Goal: Transaction & Acquisition: Purchase product/service

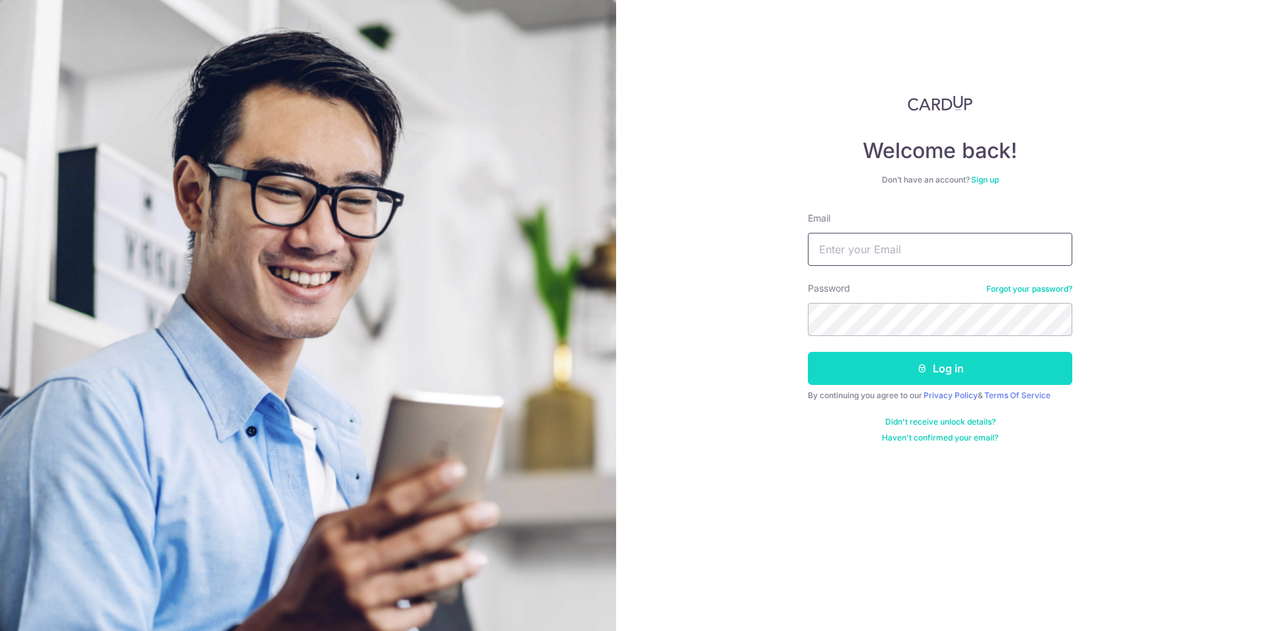
type input "[EMAIL_ADDRESS][DOMAIN_NAME]"
click at [883, 358] on button "Log in" at bounding box center [940, 368] width 264 height 33
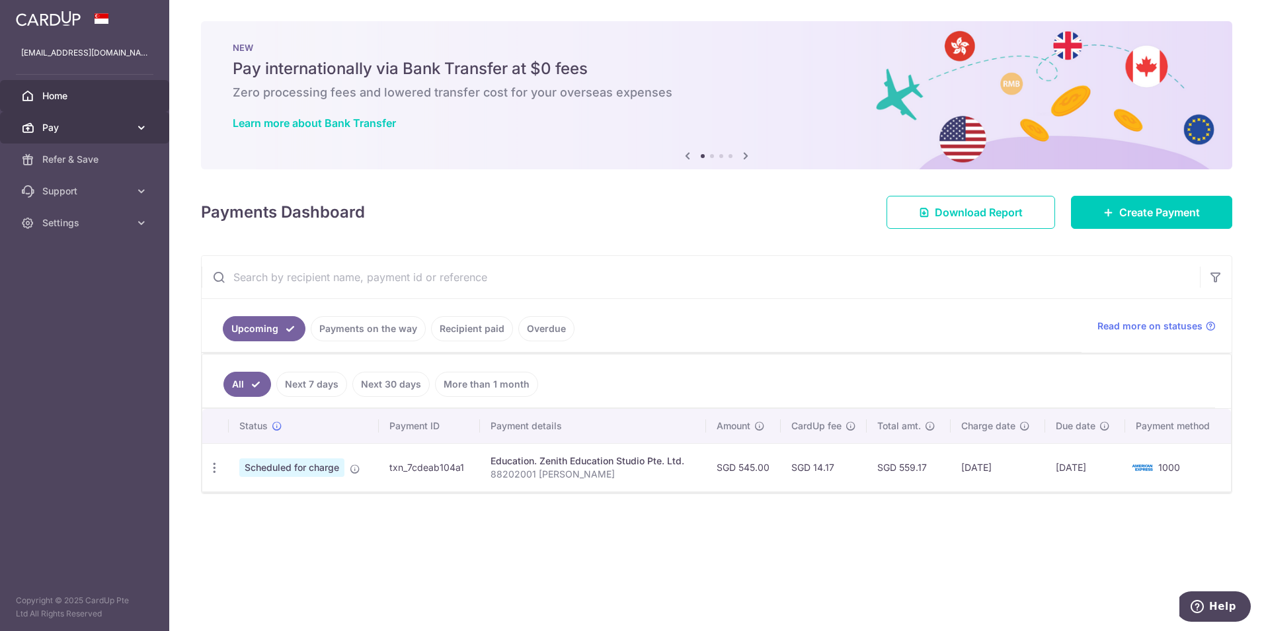
click at [82, 125] on span "Pay" at bounding box center [85, 127] width 87 height 13
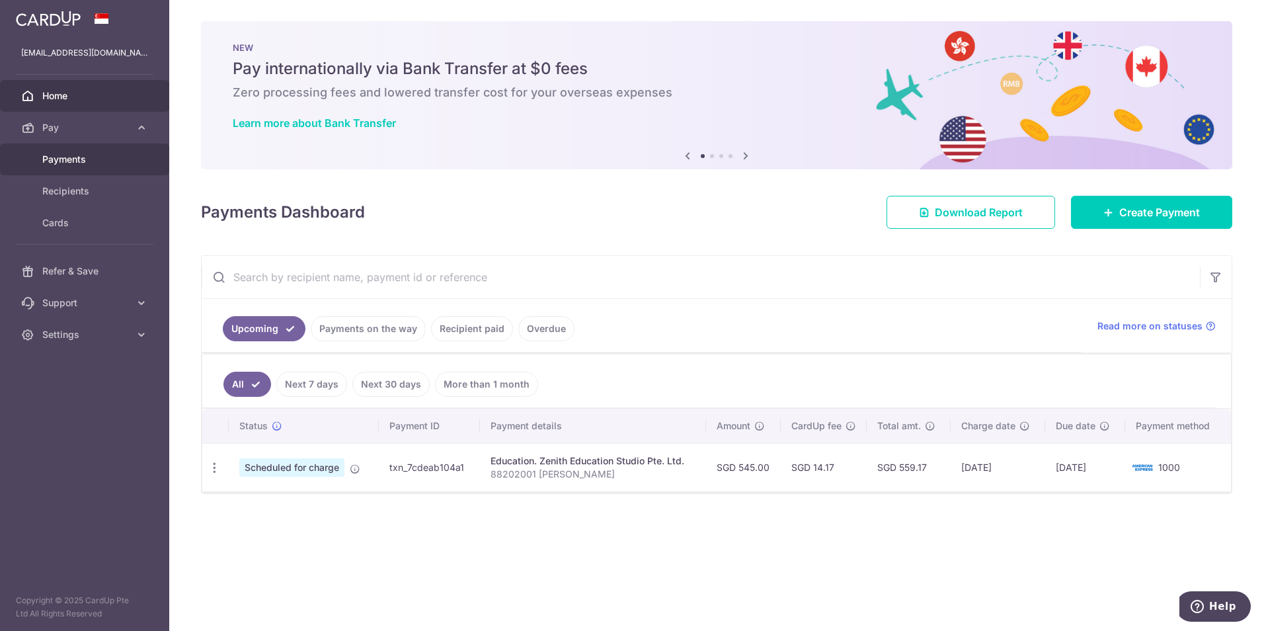
click at [80, 158] on span "Payments" at bounding box center [85, 159] width 87 height 13
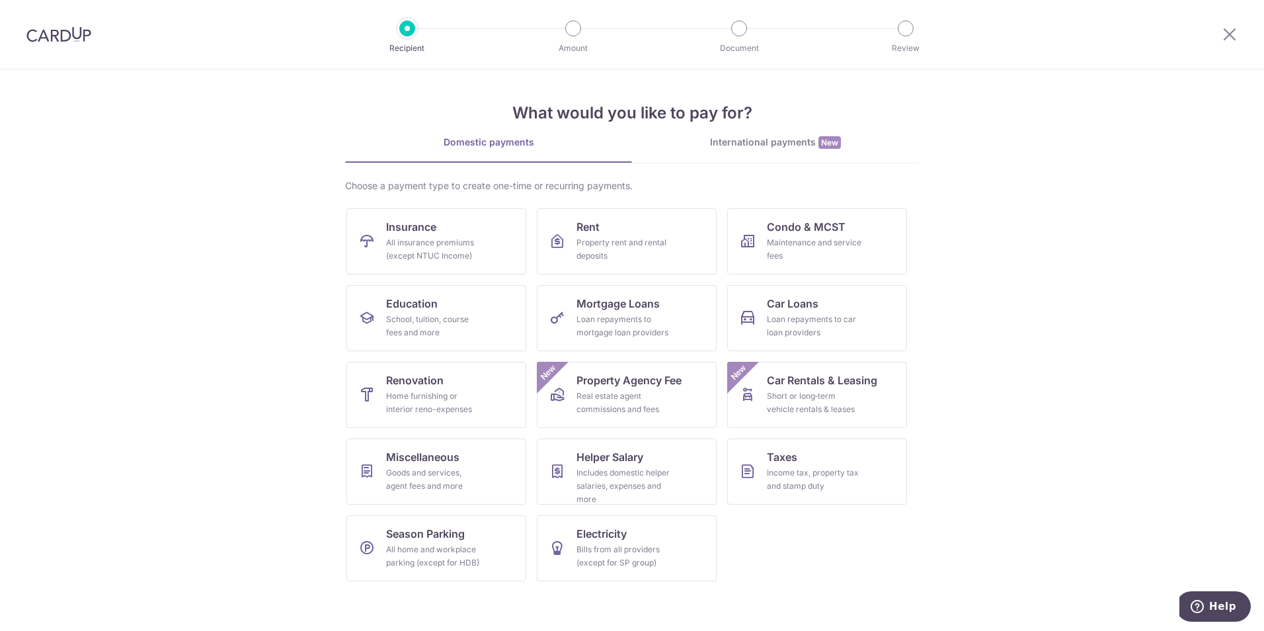
click at [786, 143] on div "International payments New" at bounding box center [775, 143] width 287 height 14
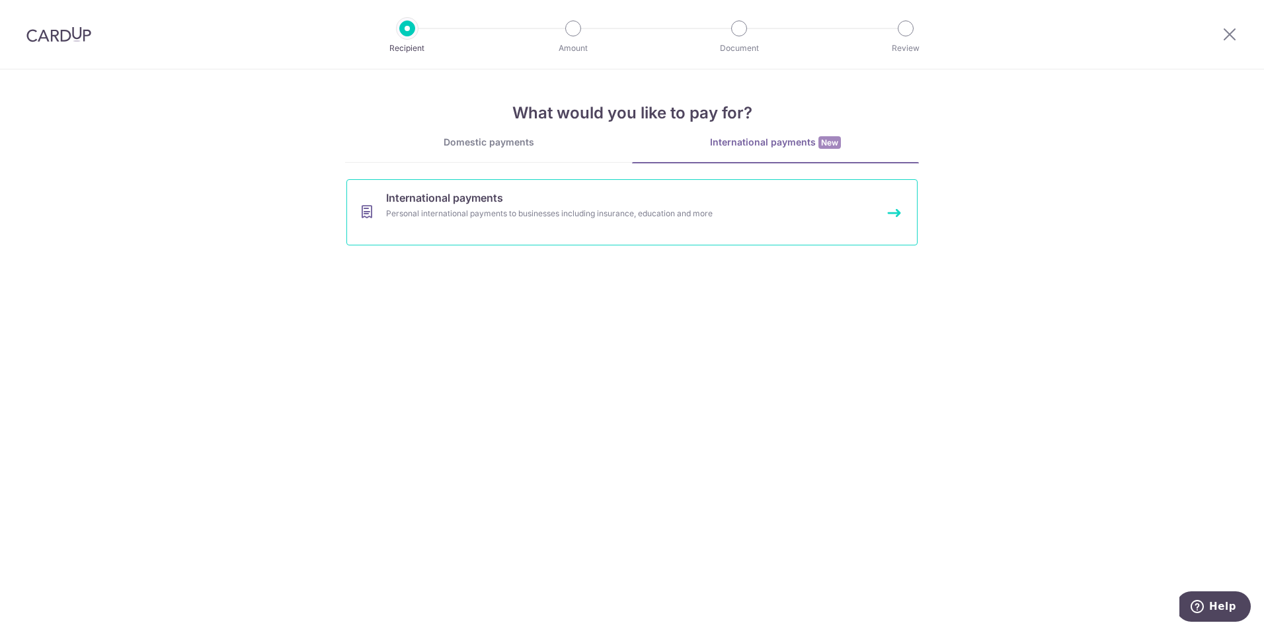
click at [528, 205] on link "International payments Personal international payments to businesses including …" at bounding box center [631, 212] width 571 height 66
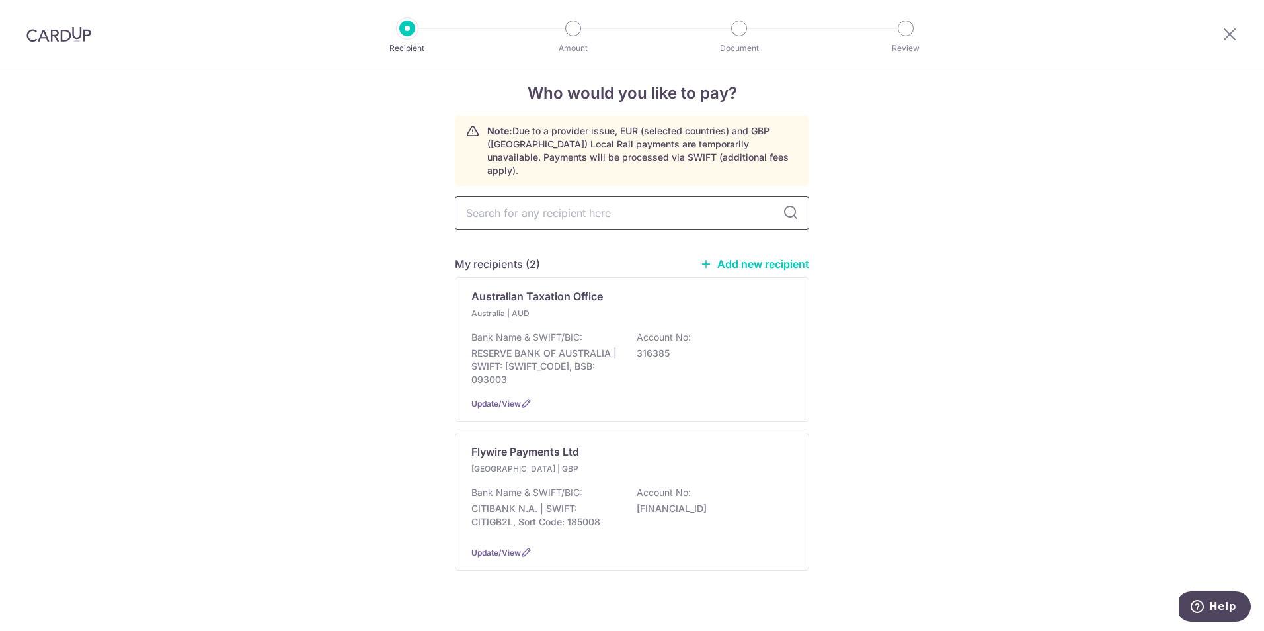
scroll to position [18, 0]
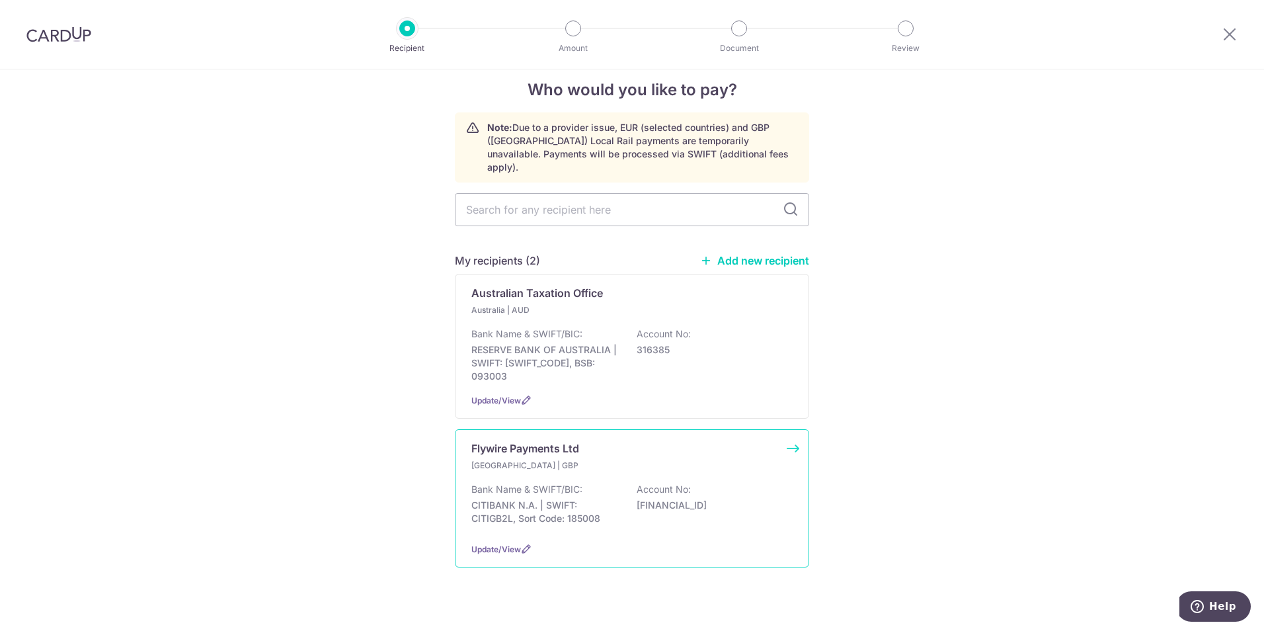
click at [522, 459] on p "United Kingdom | GBP" at bounding box center [549, 465] width 156 height 13
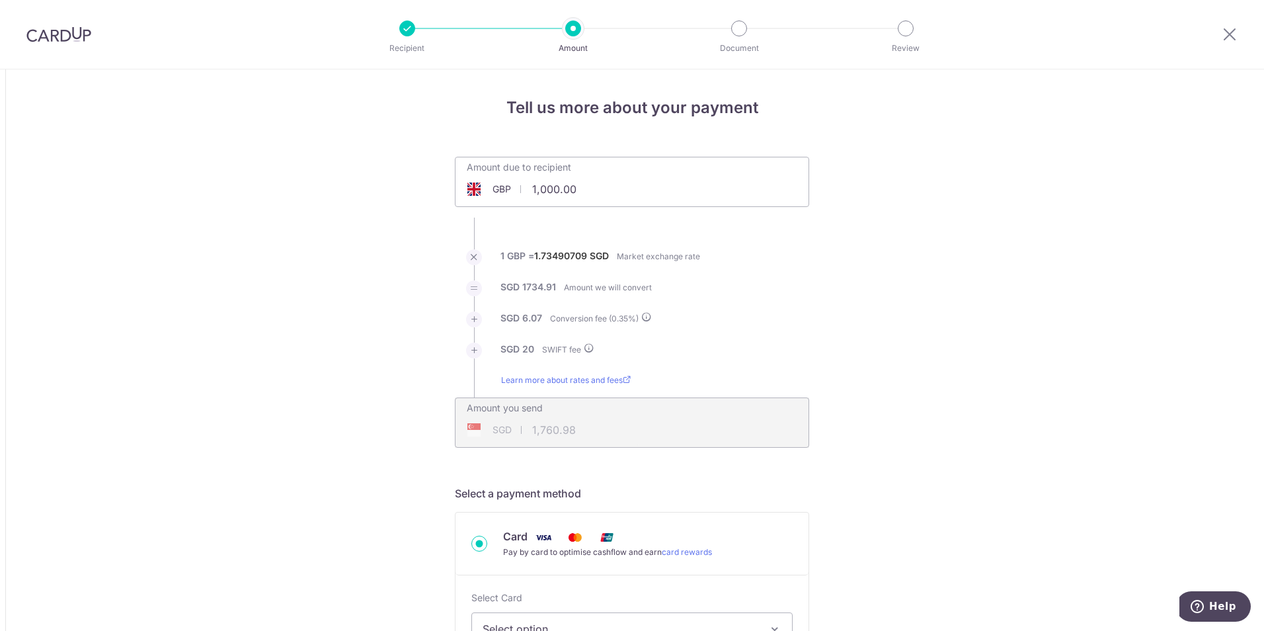
click at [498, 190] on span "GBP" at bounding box center [502, 188] width 19 height 13
click at [473, 186] on span at bounding box center [474, 188] width 16 height 13
click at [466, 433] on span at bounding box center [474, 429] width 16 height 13
click at [474, 193] on span at bounding box center [474, 188] width 16 height 13
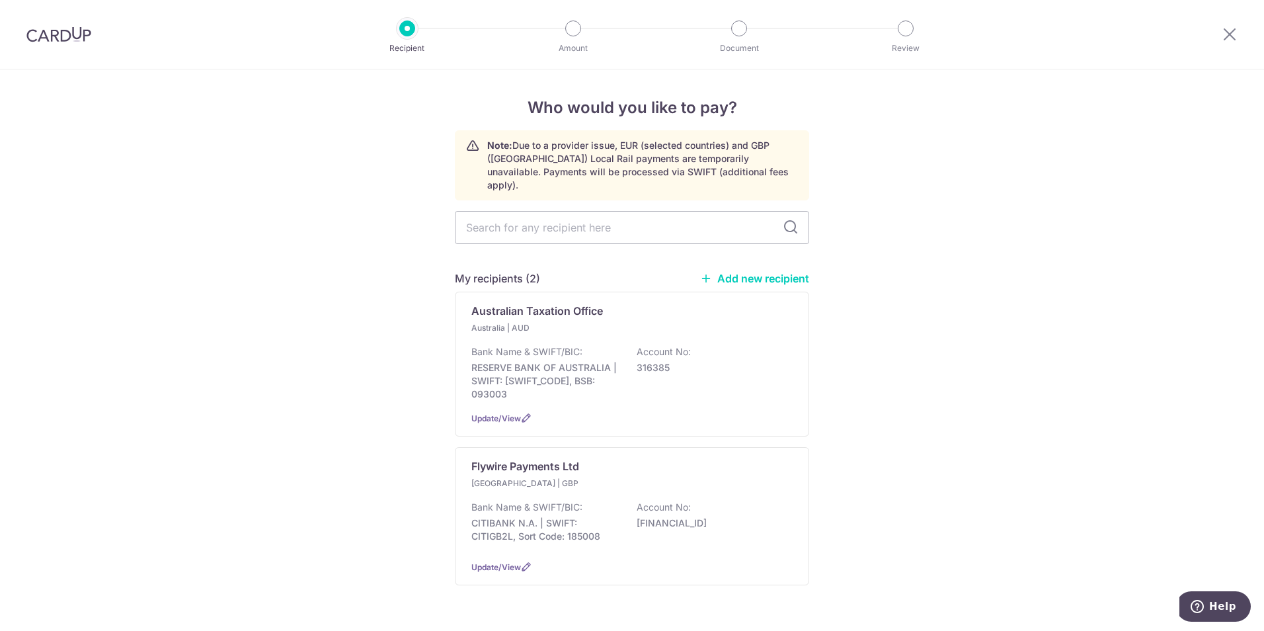
scroll to position [18, 0]
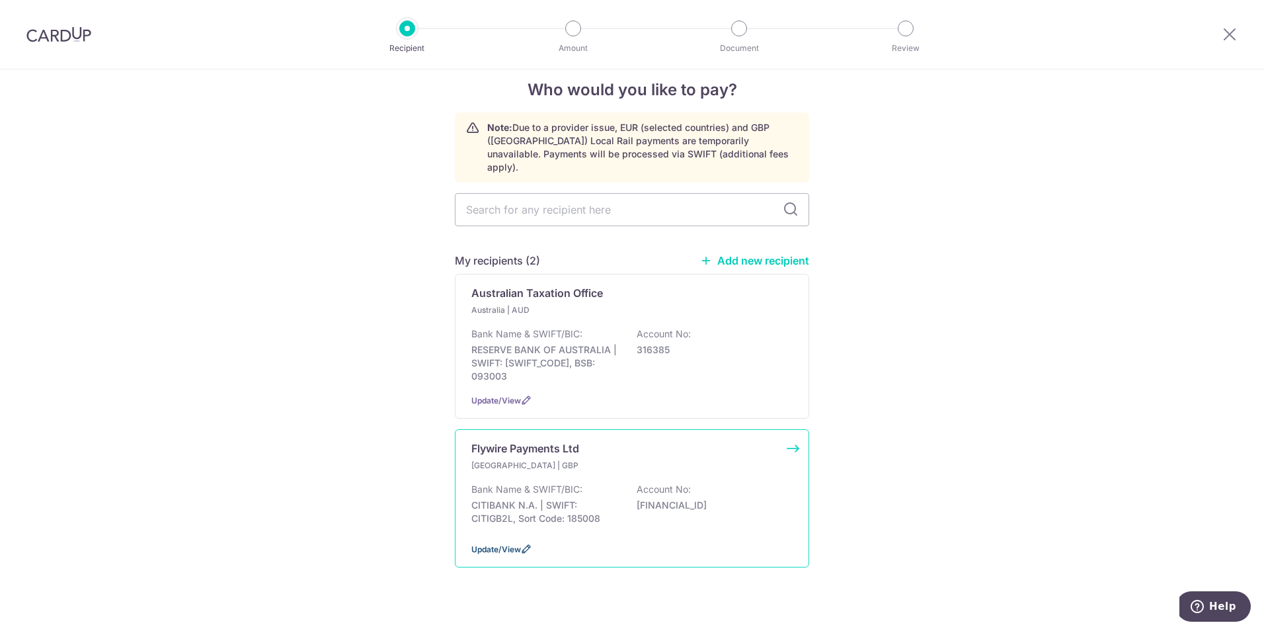
click at [497, 544] on span "Update/View" at bounding box center [496, 549] width 50 height 10
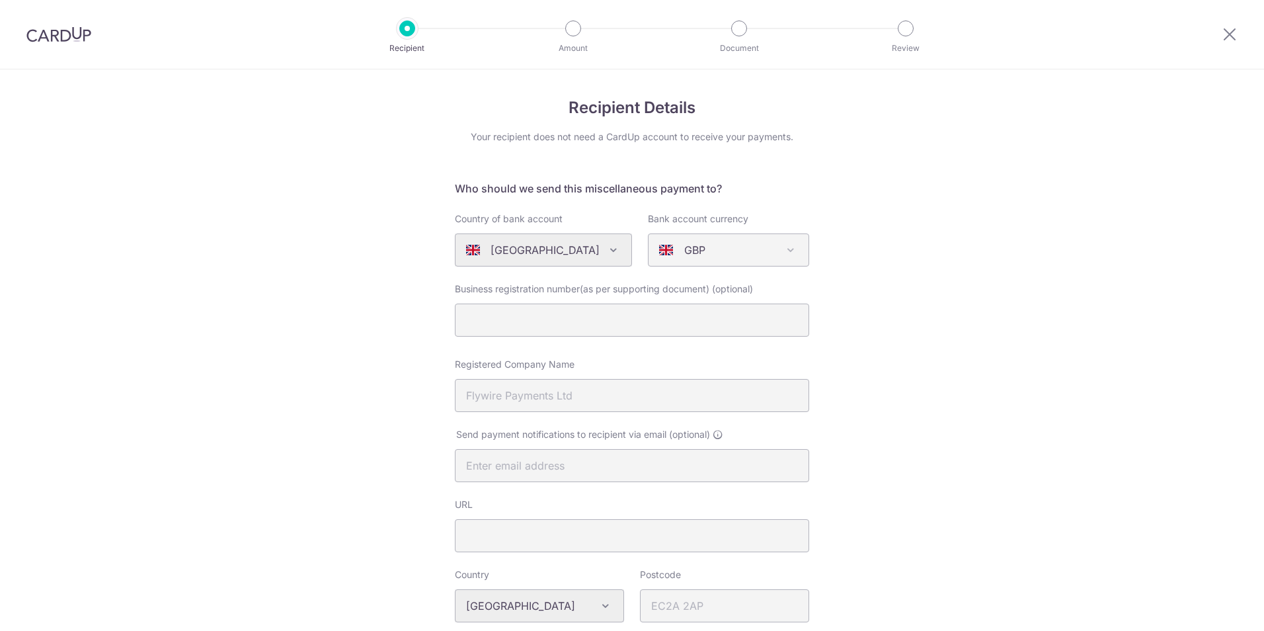
select select "22500"
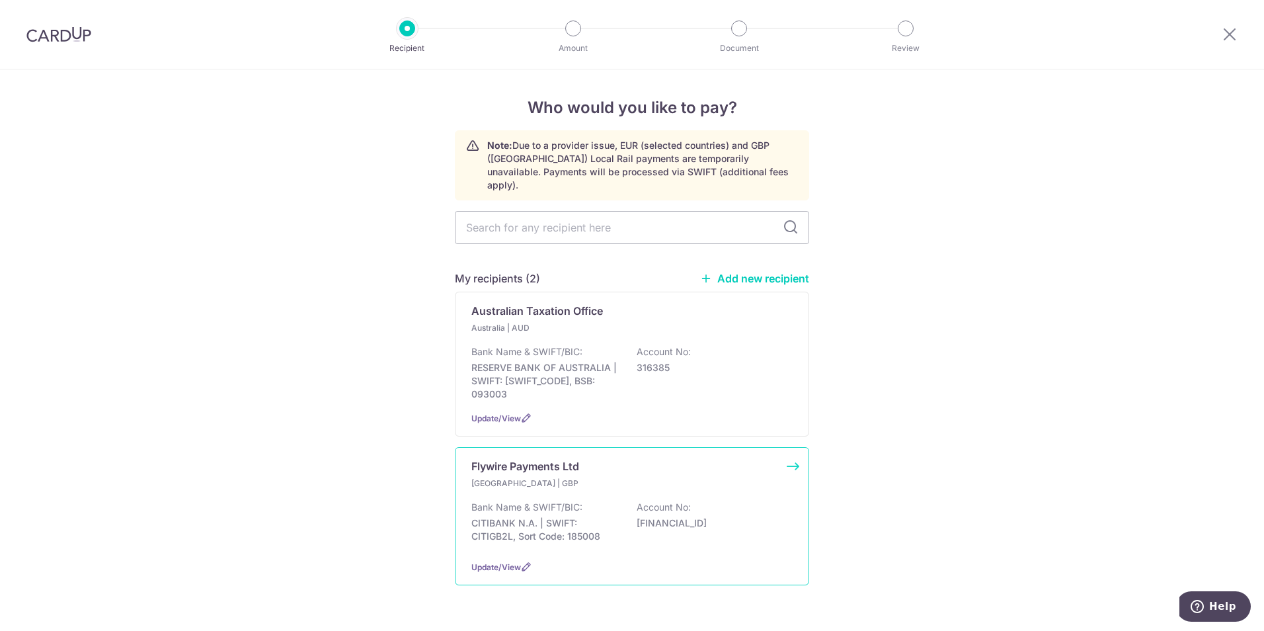
click at [547, 516] on p "CITIBANK N.A. | SWIFT: CITIGB2L, Sort Code: 185008" at bounding box center [545, 529] width 148 height 26
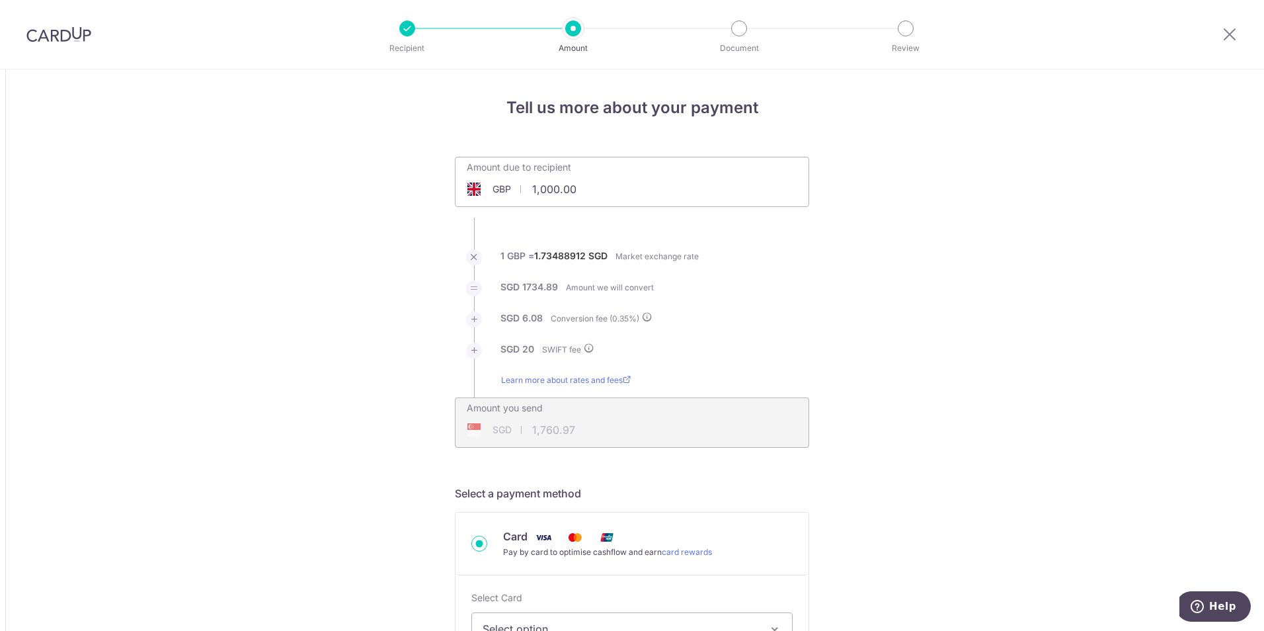
click at [534, 192] on input "1,000.00" at bounding box center [558, 189] width 204 height 30
drag, startPoint x: 573, startPoint y: 192, endPoint x: 468, endPoint y: 110, distance: 133.3
type input "4,040.00"
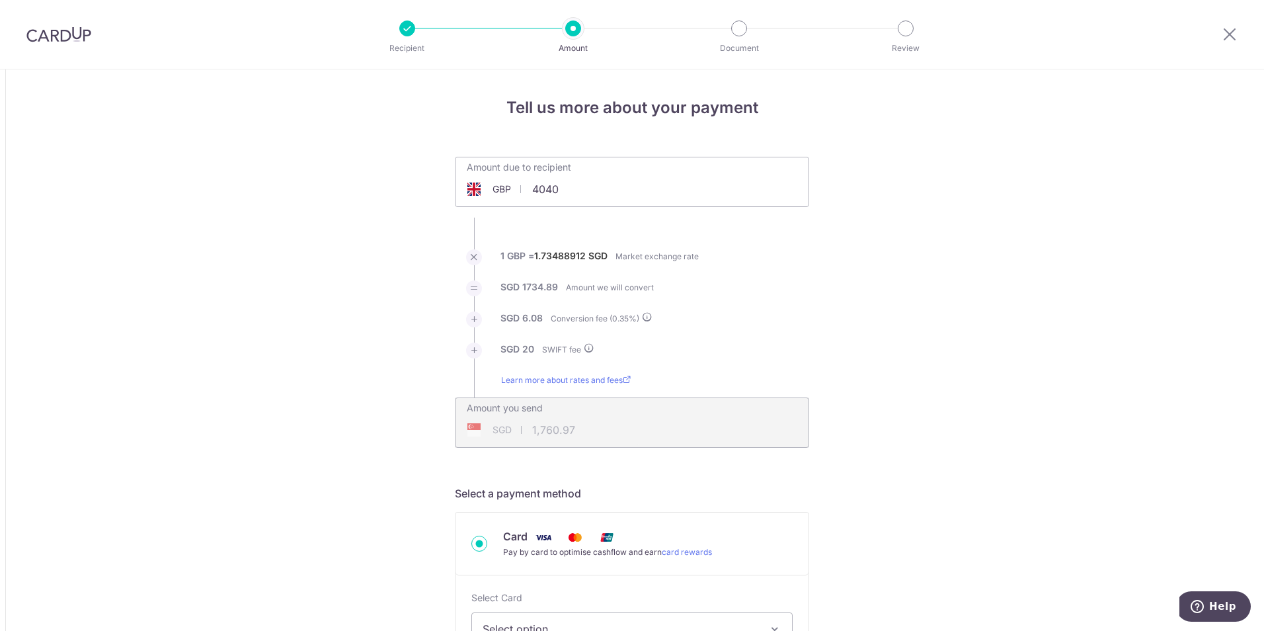
type input "7,053.44"
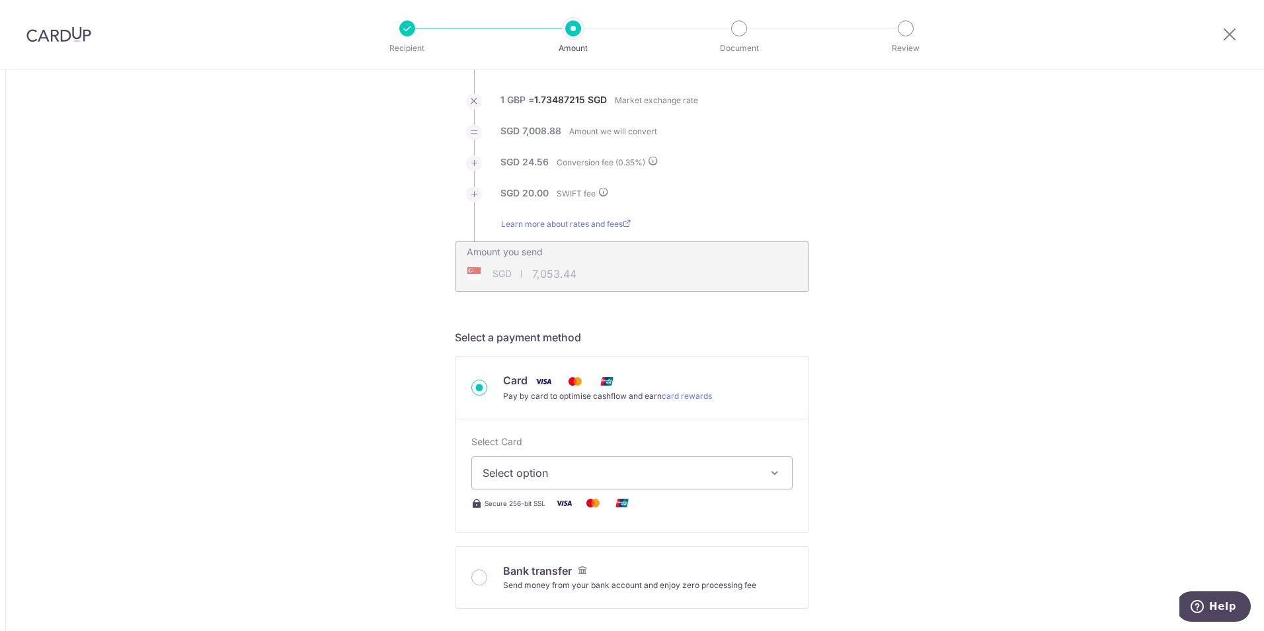
scroll to position [198, 0]
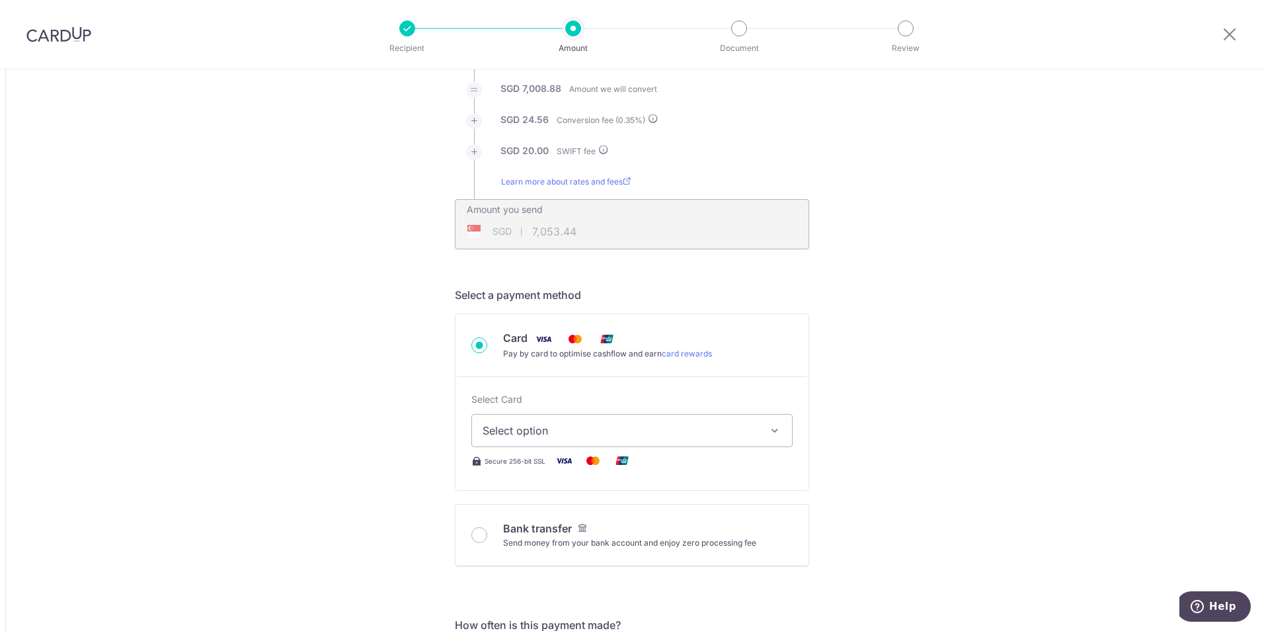
click at [537, 430] on span "Select option" at bounding box center [620, 430] width 275 height 16
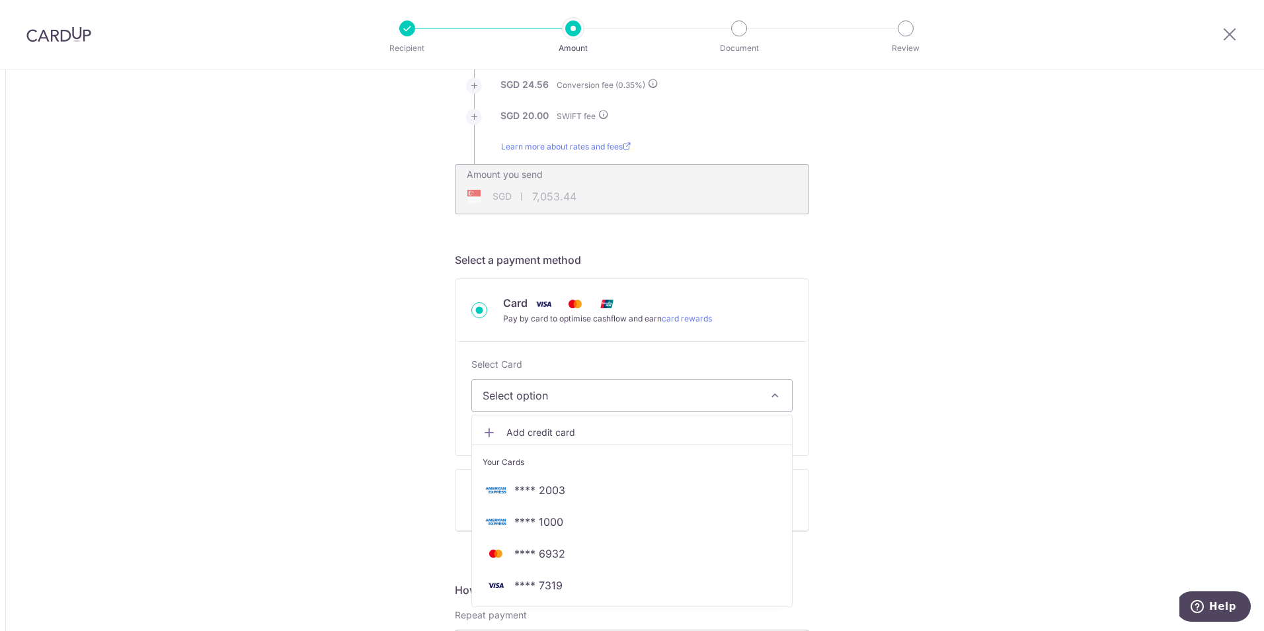
scroll to position [331, 0]
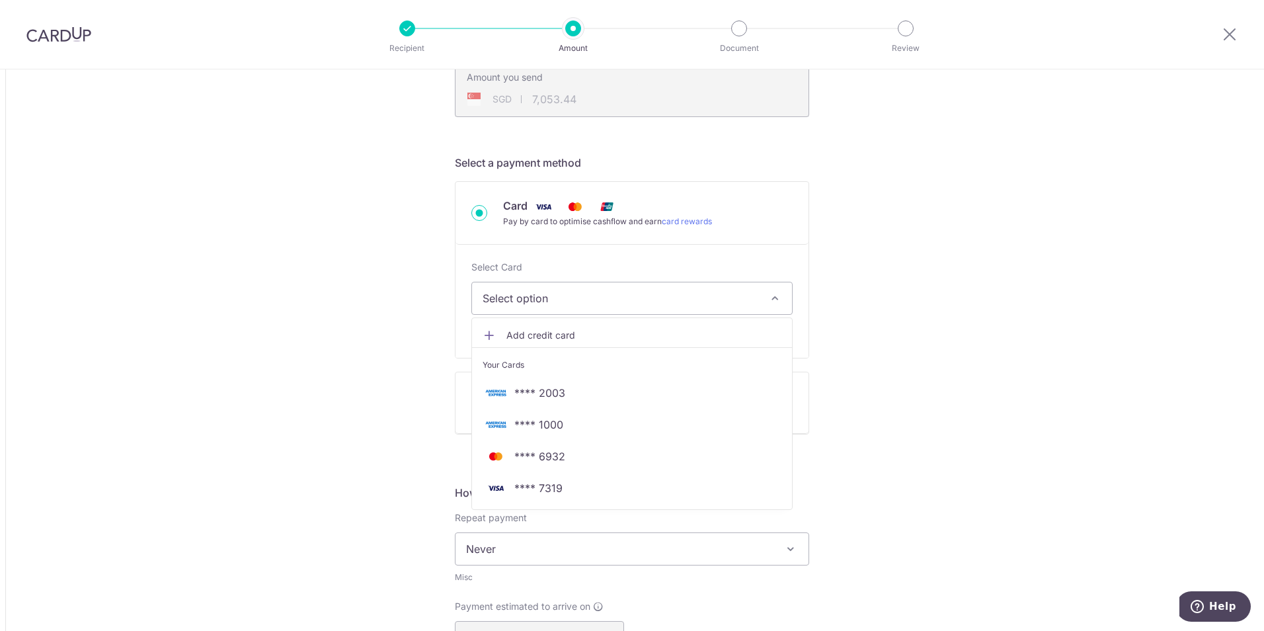
click at [532, 333] on span "Add credit card" at bounding box center [643, 335] width 275 height 13
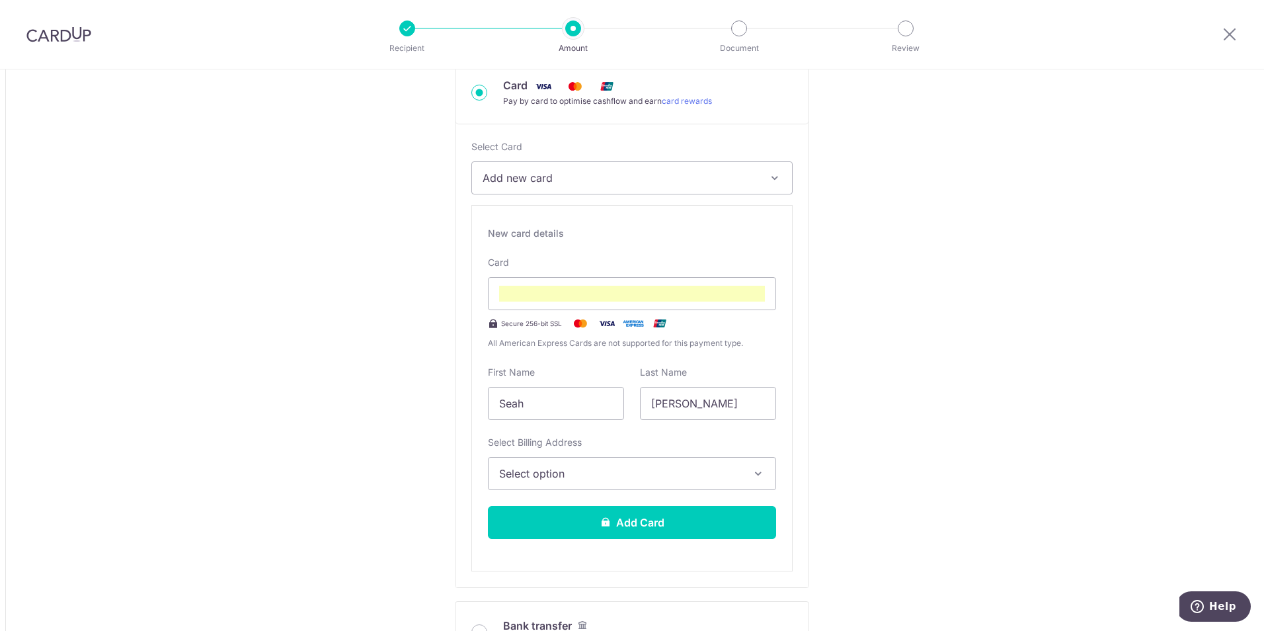
scroll to position [463, 0]
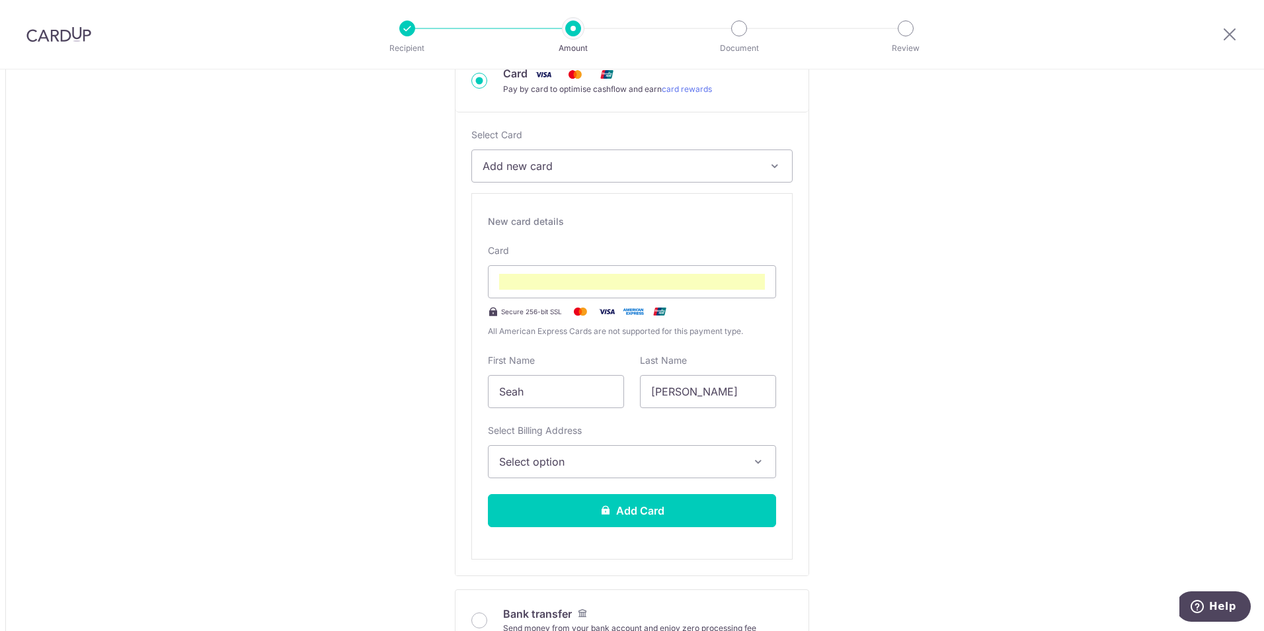
click at [545, 462] on span "Select option" at bounding box center [620, 462] width 242 height 16
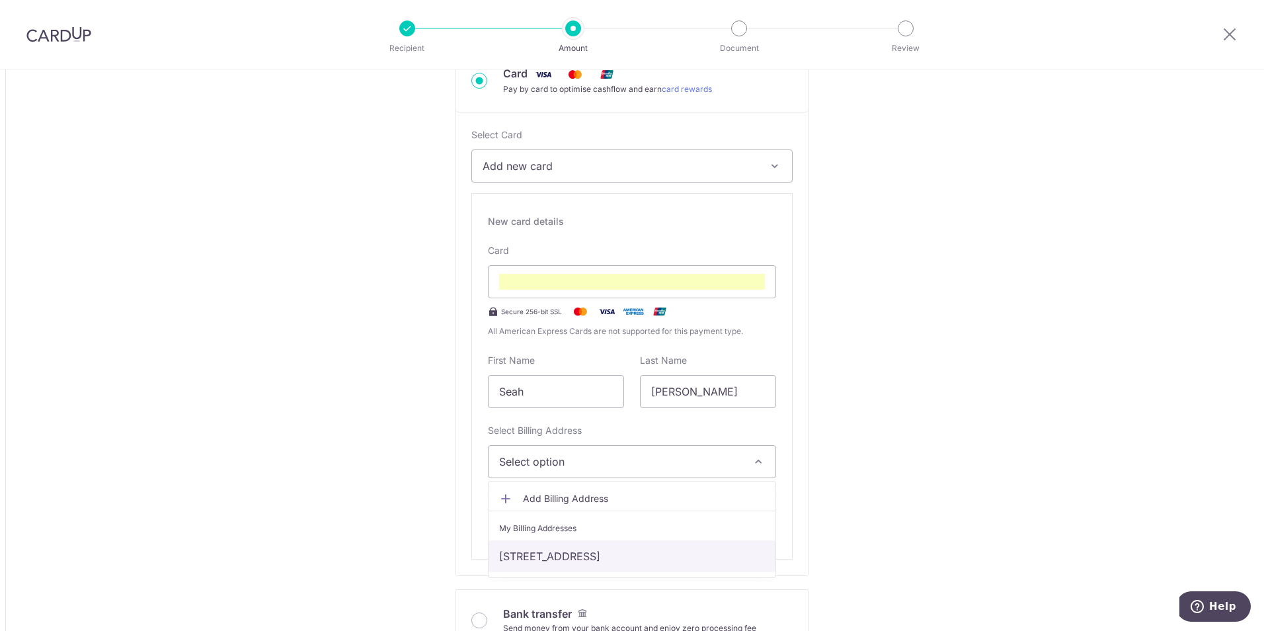
click at [560, 557] on link "261 Arcadia Road #04-02, Singapore, Singapore-289853" at bounding box center [632, 556] width 287 height 32
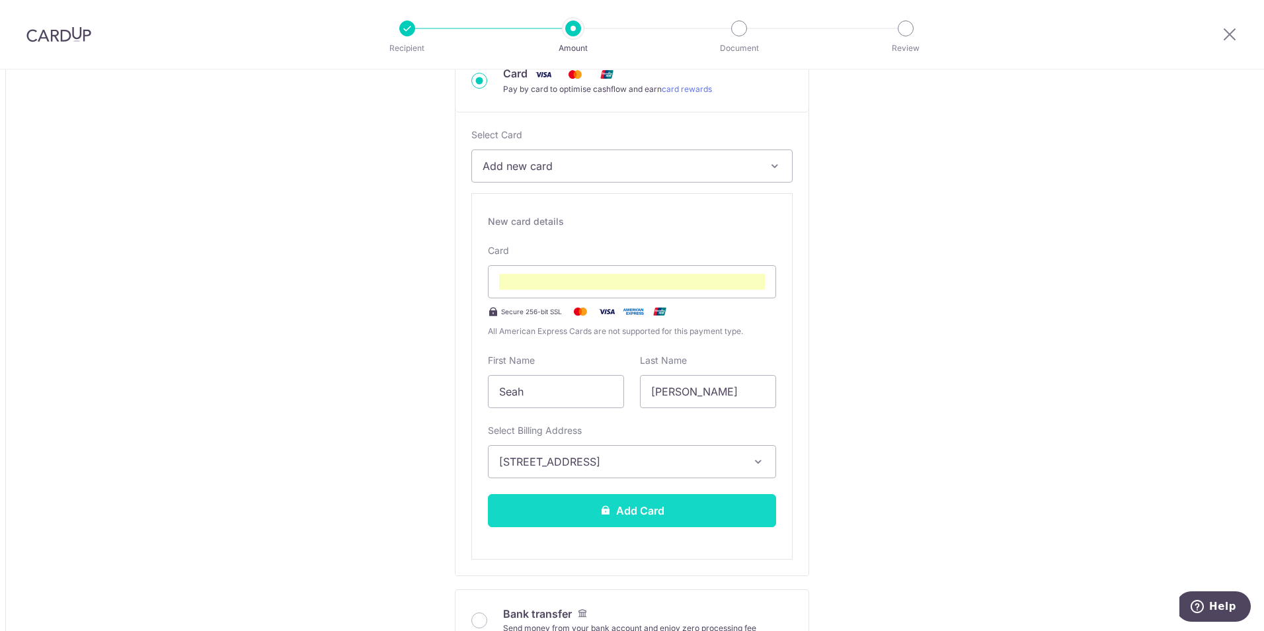
click at [635, 514] on button "Add Card" at bounding box center [632, 510] width 288 height 33
click at [653, 514] on button "Add Card" at bounding box center [632, 510] width 288 height 33
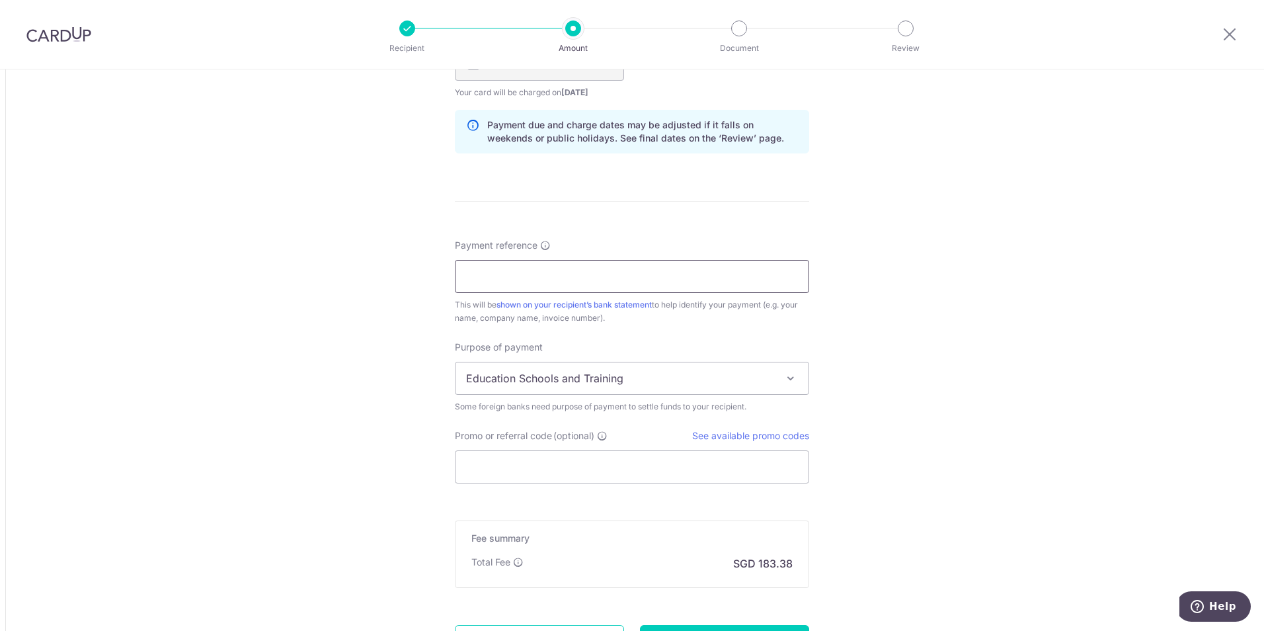
scroll to position [1030, 0]
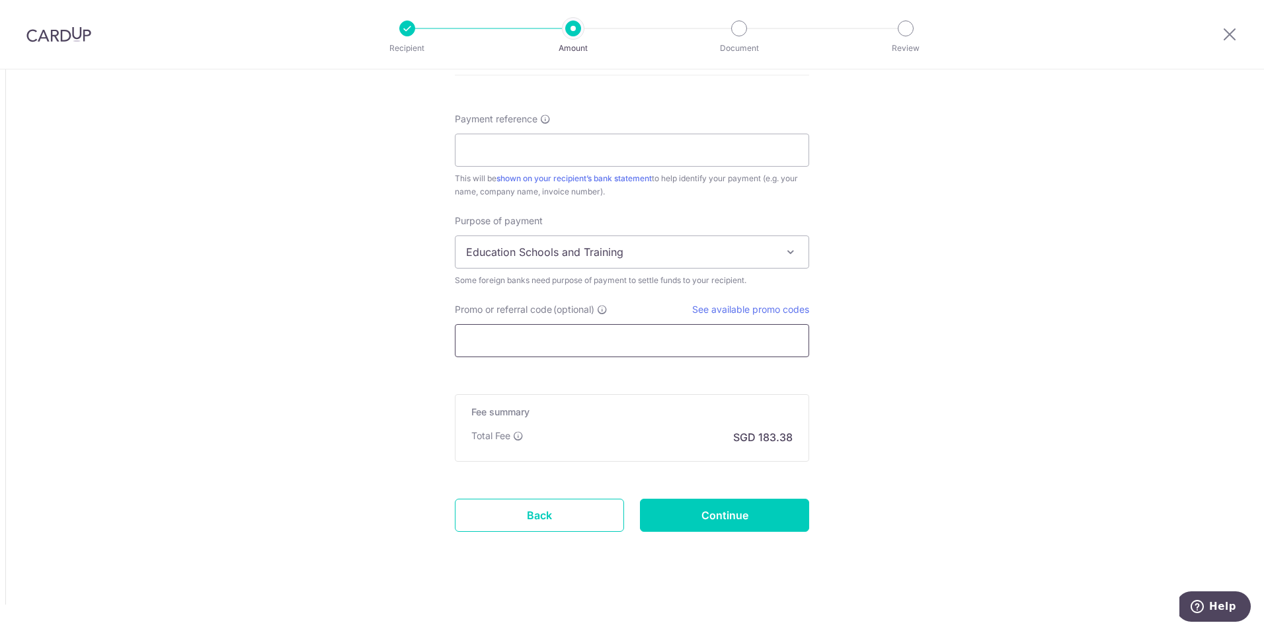
click at [530, 342] on input "Promo or referral code (optional)" at bounding box center [632, 340] width 354 height 33
paste input "BOFF185"
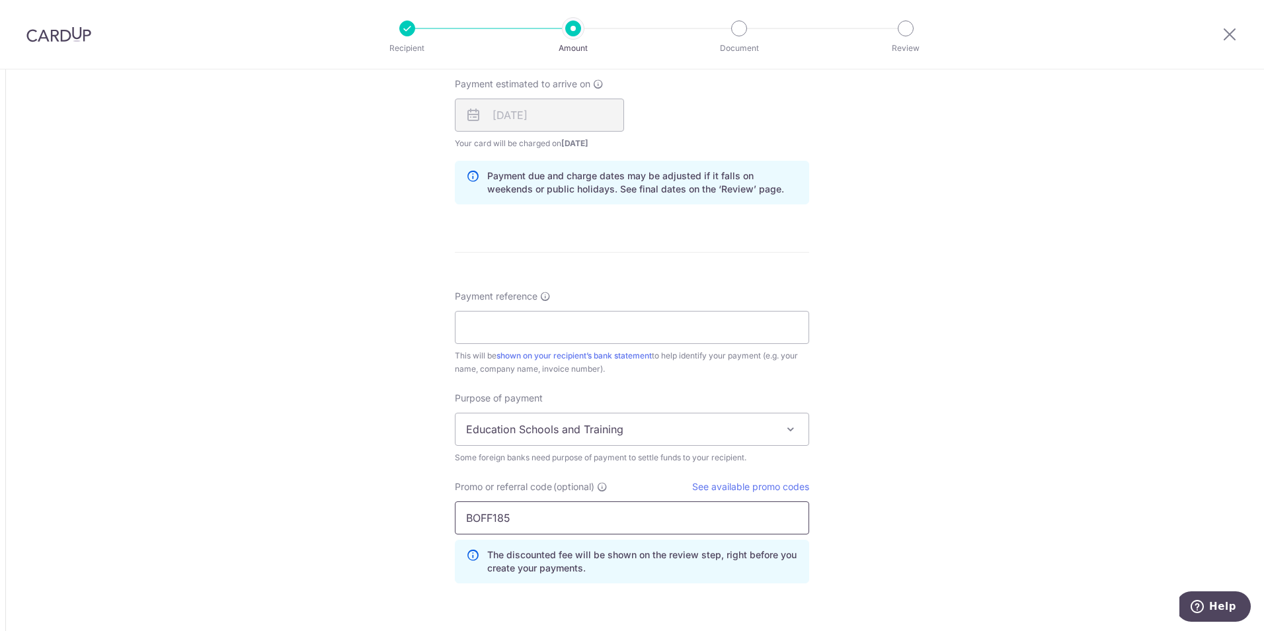
scroll to position [859, 0]
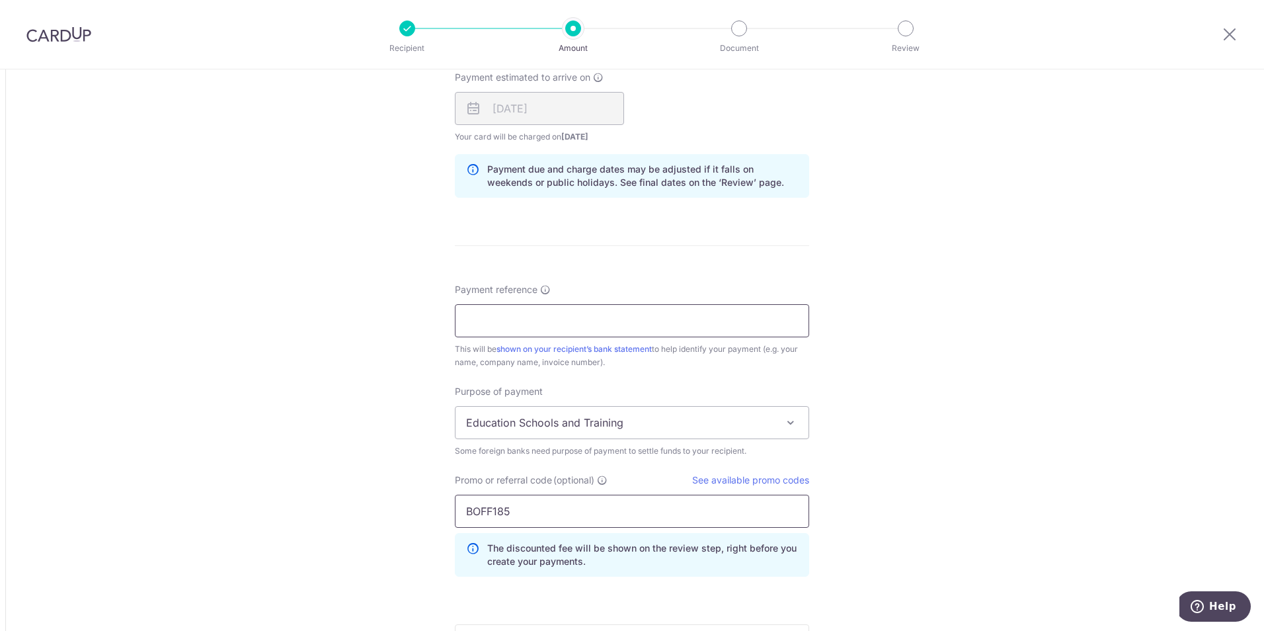
type input "BOFF185"
click at [489, 319] on input "Payment reference" at bounding box center [632, 320] width 354 height 33
drag, startPoint x: 489, startPoint y: 327, endPoint x: 508, endPoint y: 323, distance: 19.6
click at [508, 323] on input "MPO964920476" at bounding box center [632, 320] width 354 height 33
drag, startPoint x: 487, startPoint y: 323, endPoint x: 547, endPoint y: 322, distance: 59.5
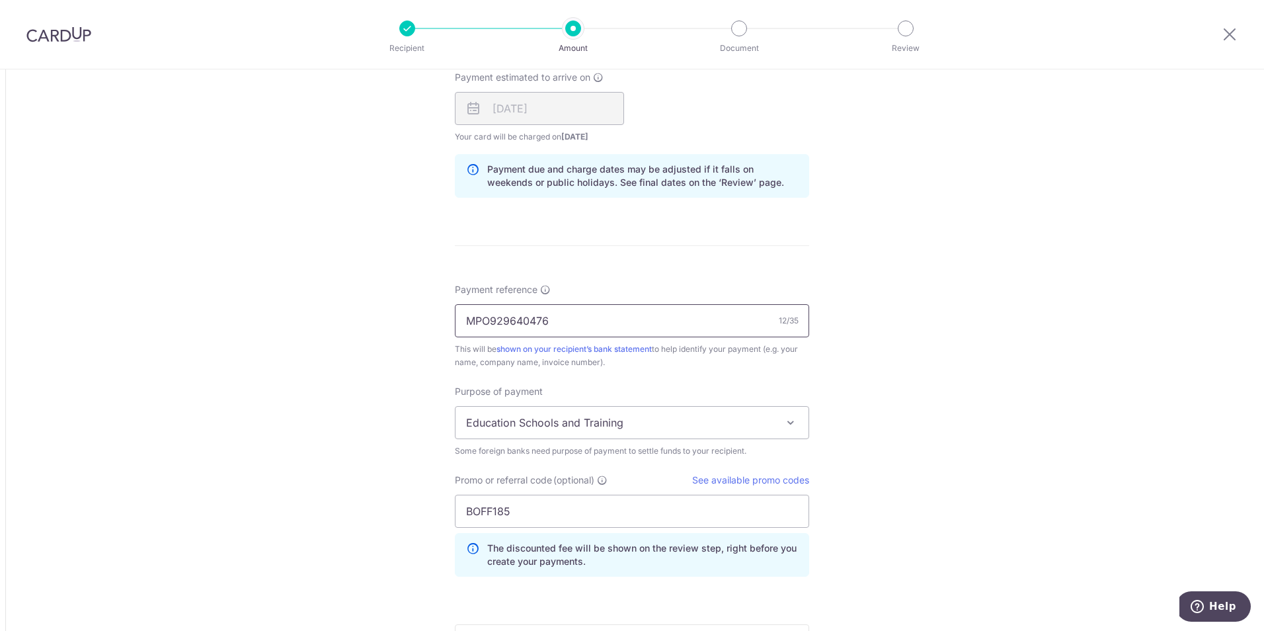
click at [547, 322] on input "MPO929640476" at bounding box center [632, 320] width 354 height 33
drag, startPoint x: 489, startPoint y: 322, endPoint x: 506, endPoint y: 322, distance: 17.9
click at [506, 322] on input "MPO964920476" at bounding box center [632, 320] width 354 height 33
type input "MPO964920476"
click at [893, 382] on div "Tell us more about your payment Amount due to recipient GBP 4,040.00 4040 1 GBP…" at bounding box center [632, 35] width 1264 height 1651
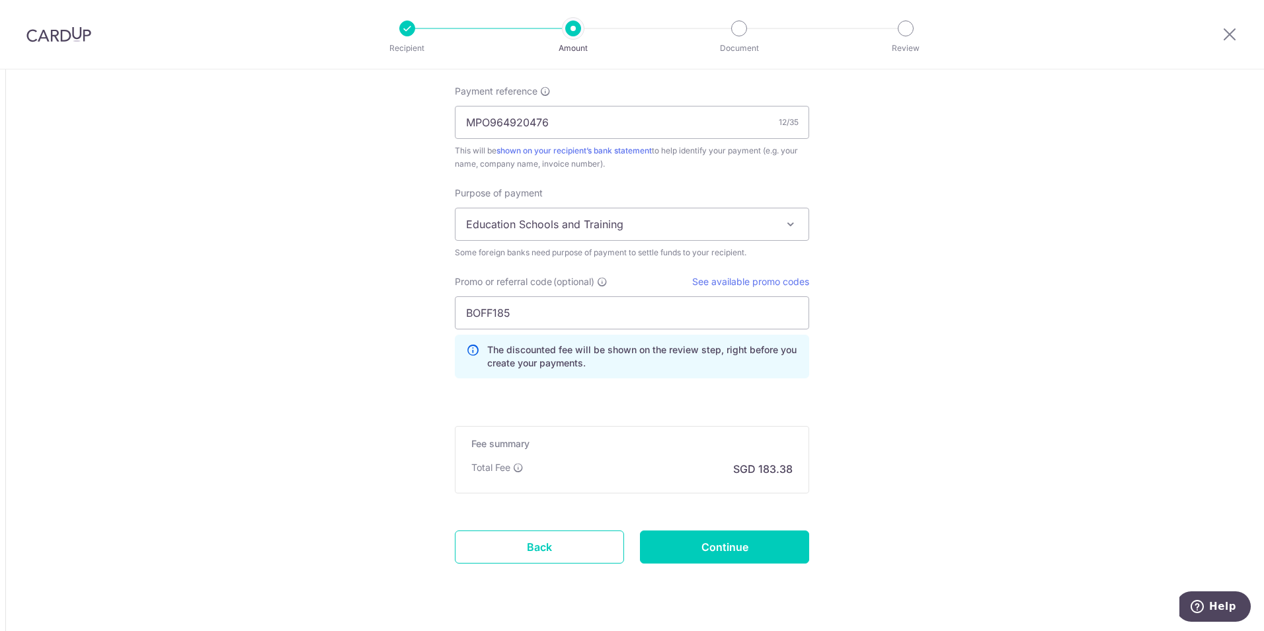
scroll to position [1090, 0]
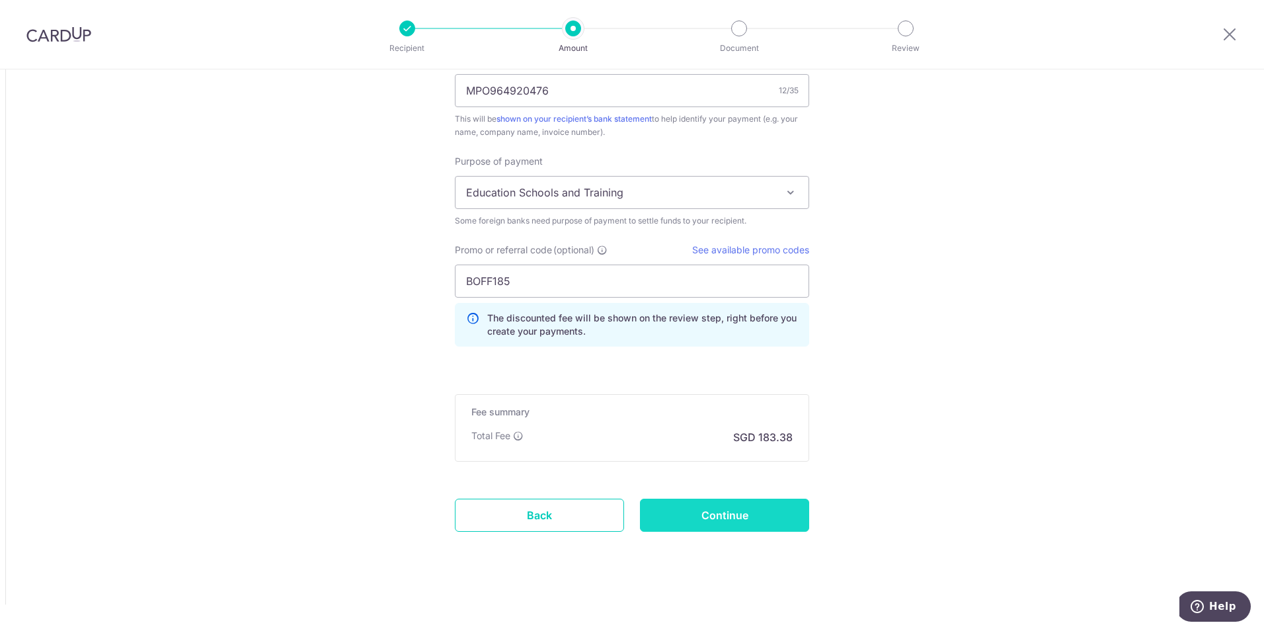
click at [705, 523] on input "Continue" at bounding box center [724, 514] width 169 height 33
type input "Create Schedule"
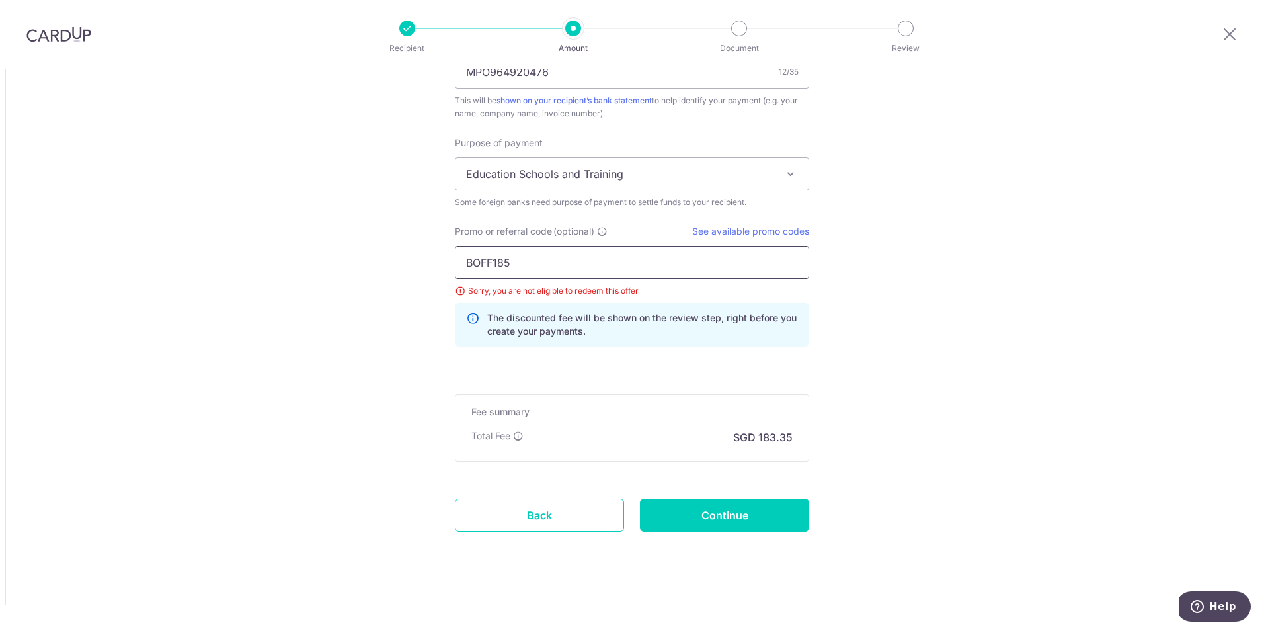
drag, startPoint x: 464, startPoint y: 255, endPoint x: 380, endPoint y: 200, distance: 100.3
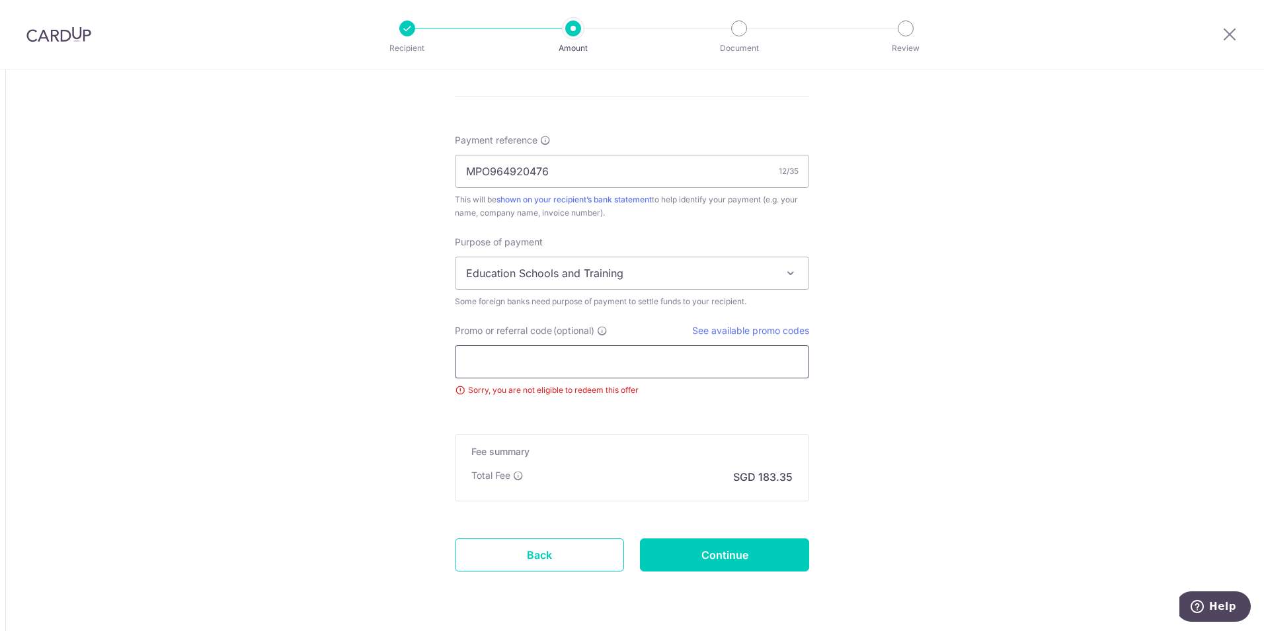
scroll to position [1049, 0]
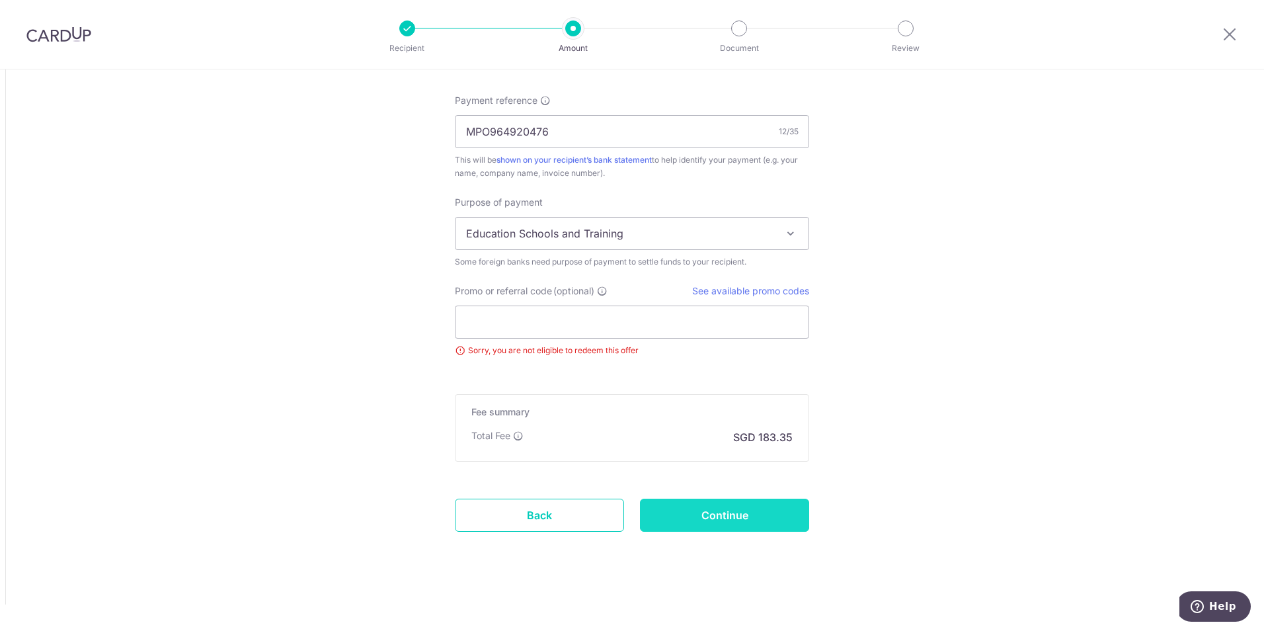
click at [717, 514] on input "Continue" at bounding box center [724, 514] width 169 height 33
type input "Update Schedule"
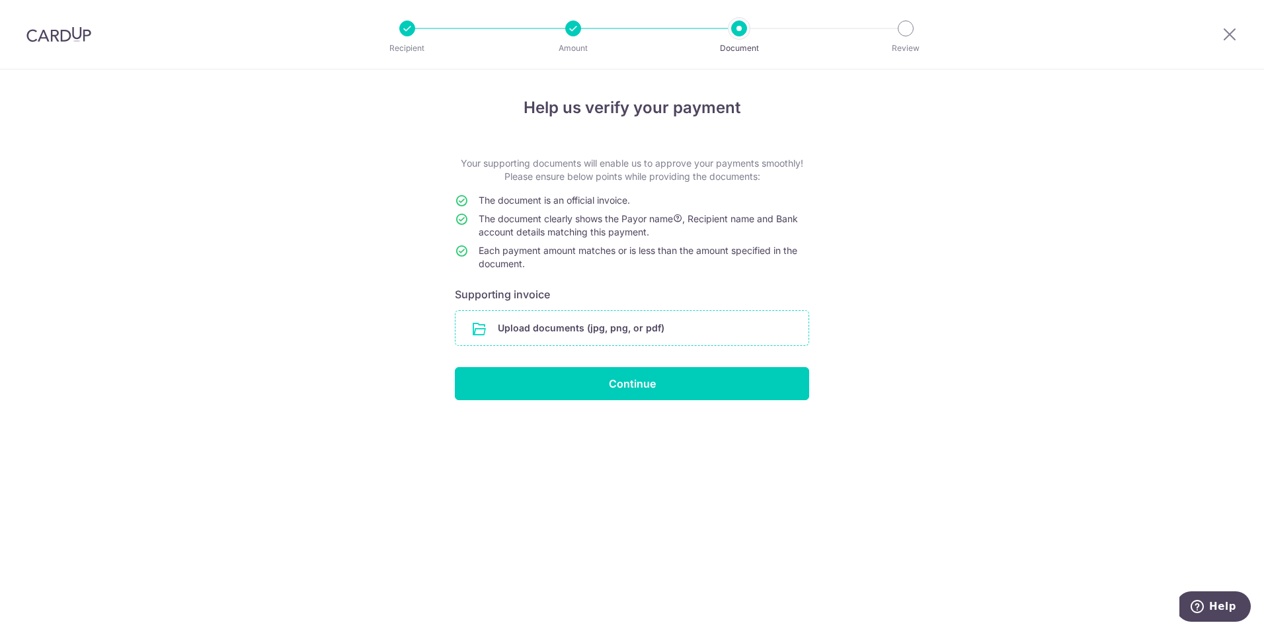
click at [616, 323] on input "file" at bounding box center [632, 328] width 353 height 34
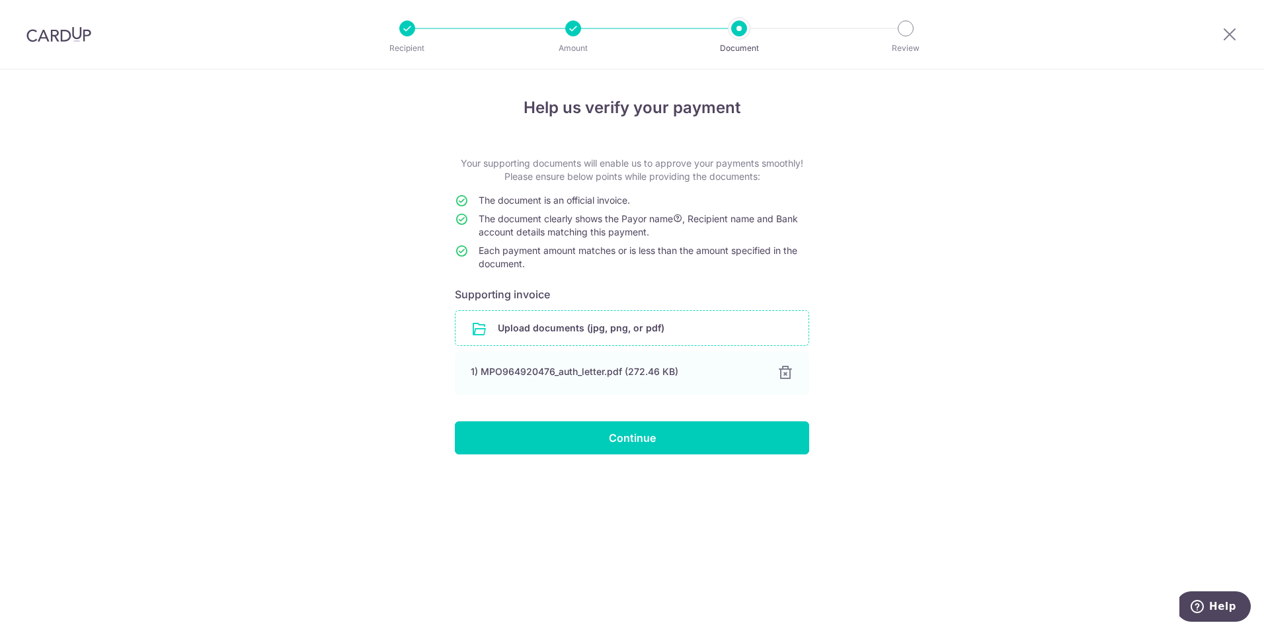
click at [514, 327] on input "file" at bounding box center [632, 328] width 353 height 34
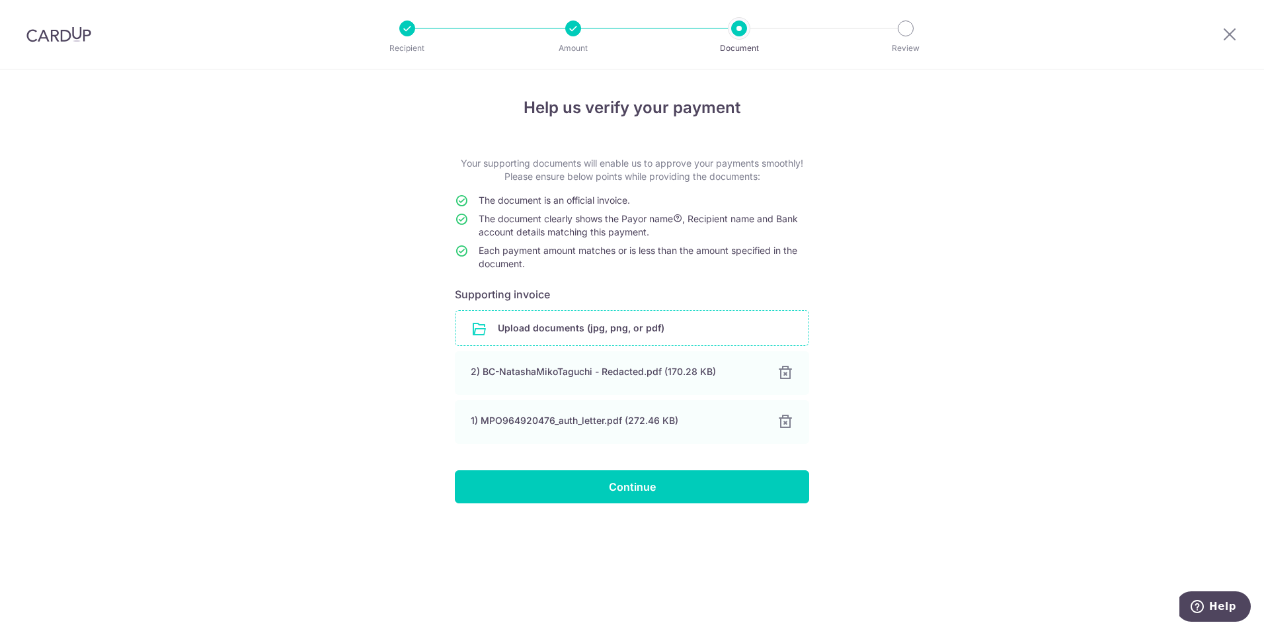
click at [571, 333] on input "file" at bounding box center [632, 328] width 353 height 34
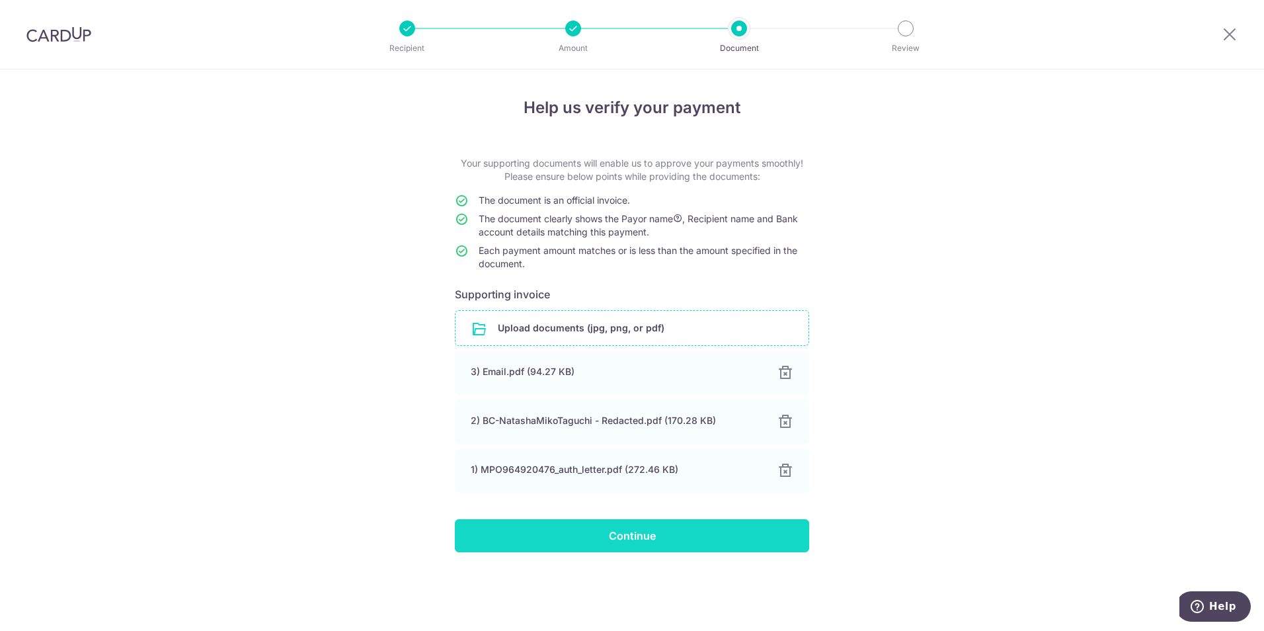
click at [631, 537] on input "Continue" at bounding box center [632, 535] width 354 height 33
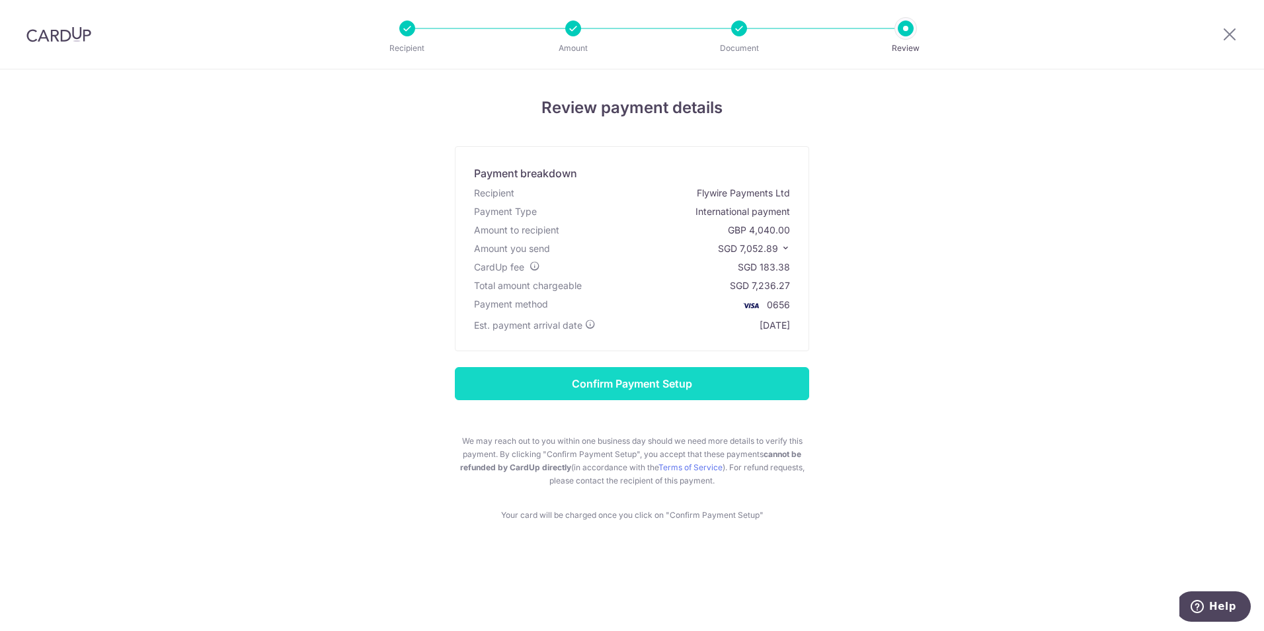
click at [669, 378] on input "Confirm Payment Setup" at bounding box center [632, 383] width 354 height 33
